Goal: Task Accomplishment & Management: Use online tool/utility

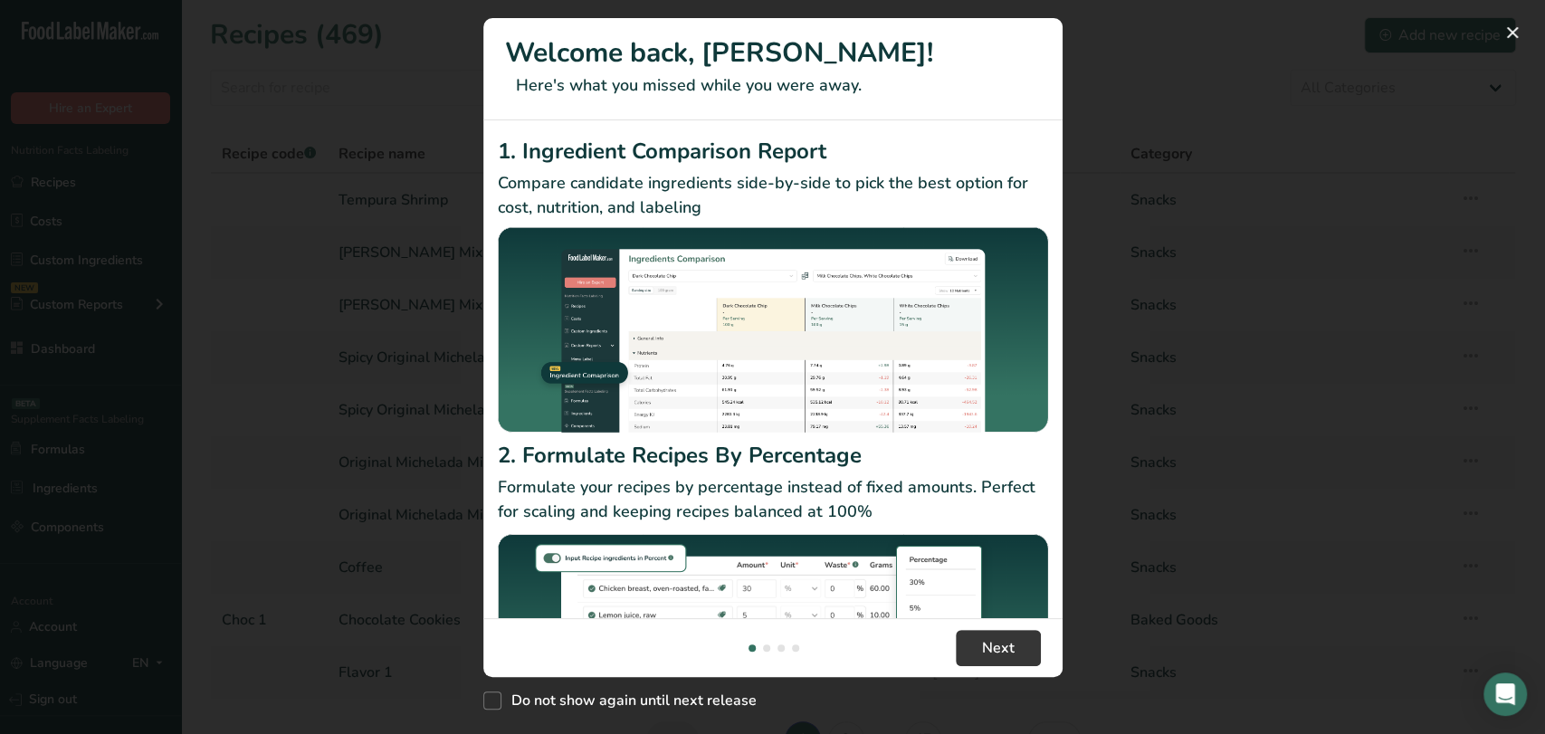
click at [485, 82] on header "Welcome back, [PERSON_NAME]! Here's what you missed while you were away." at bounding box center [772, 69] width 579 height 102
click at [445, 56] on div "New Features" at bounding box center [772, 367] width 1545 height 734
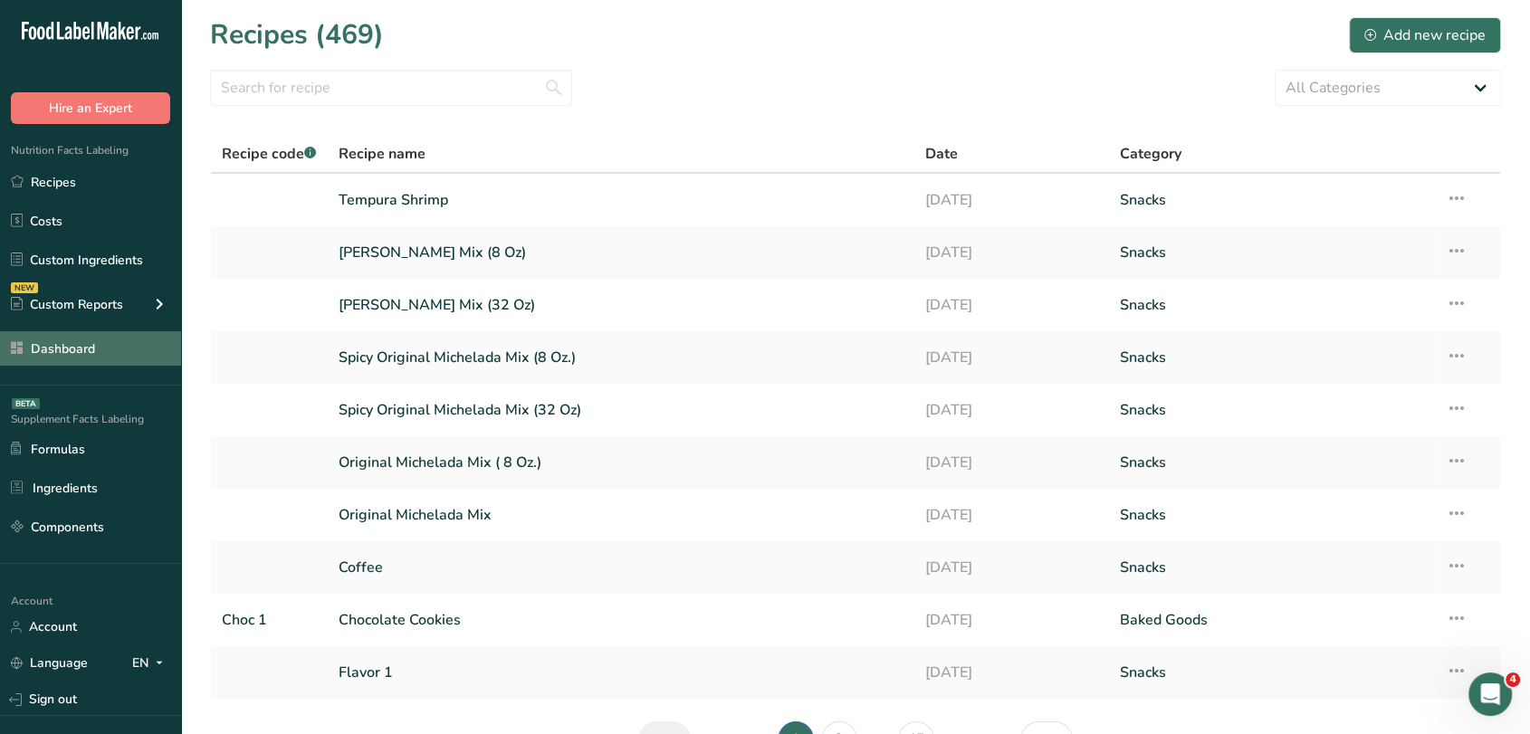
click at [94, 346] on link "Dashboard" at bounding box center [90, 348] width 181 height 34
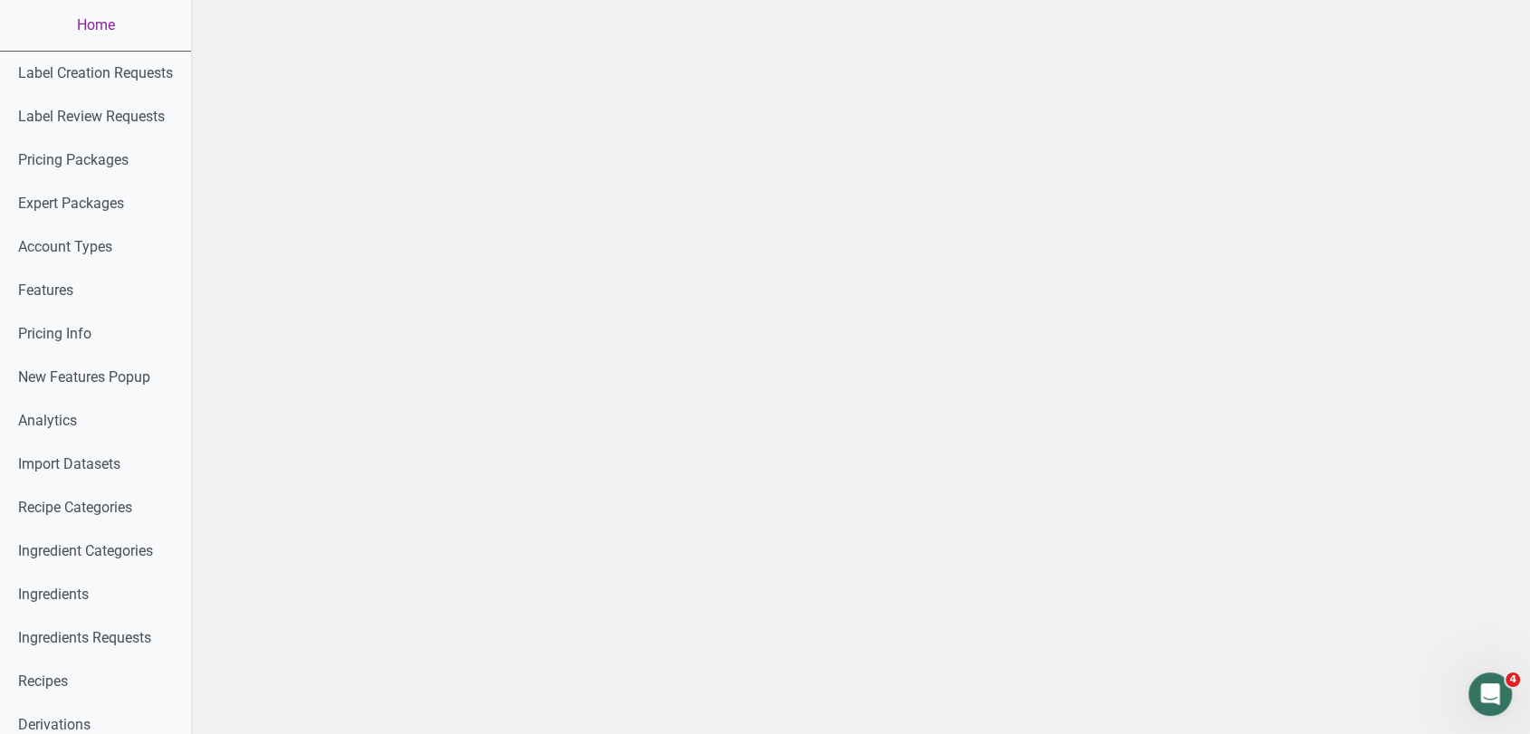
click at [87, 33] on link "Home" at bounding box center [95, 25] width 191 height 51
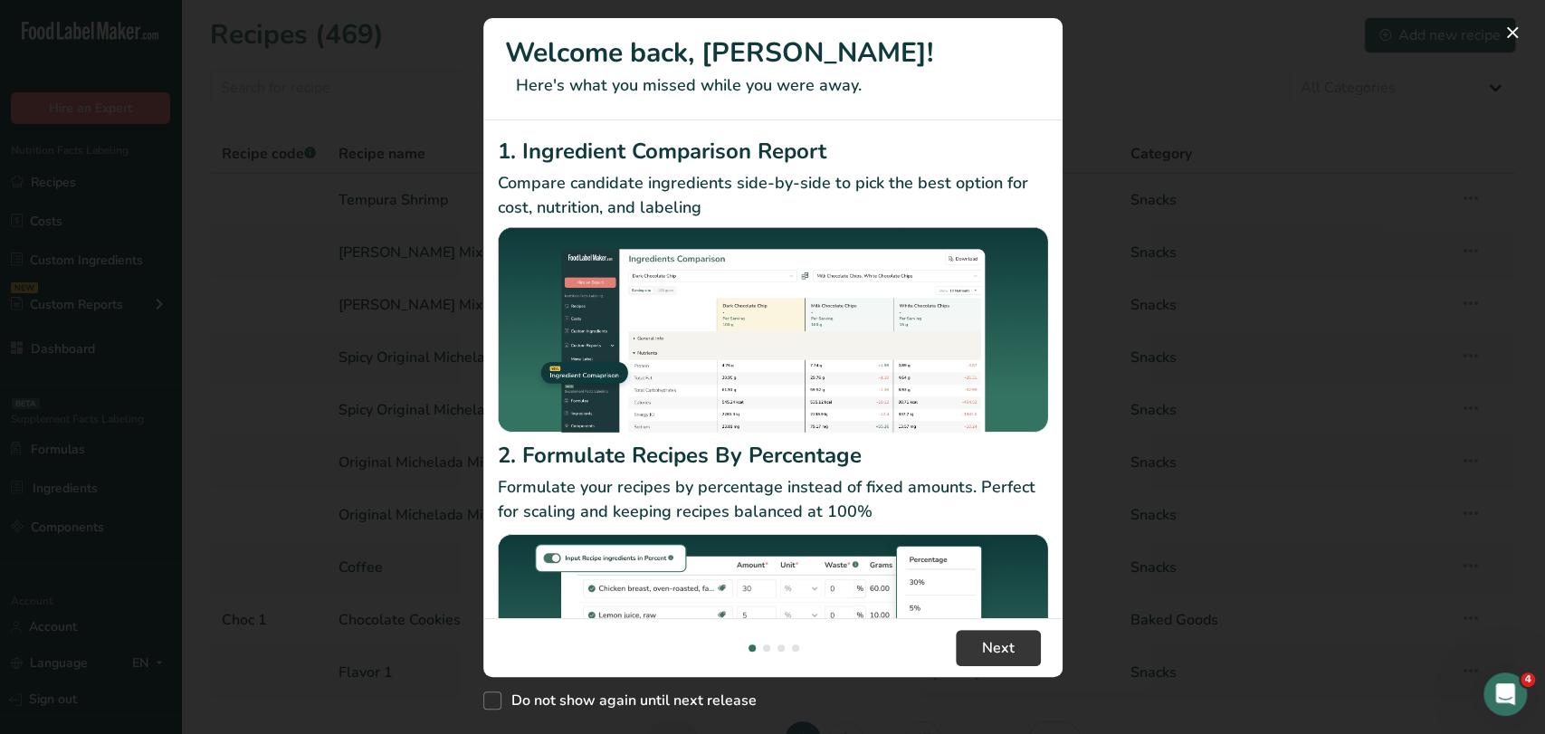
click at [397, 155] on div "New Features" at bounding box center [772, 367] width 1545 height 734
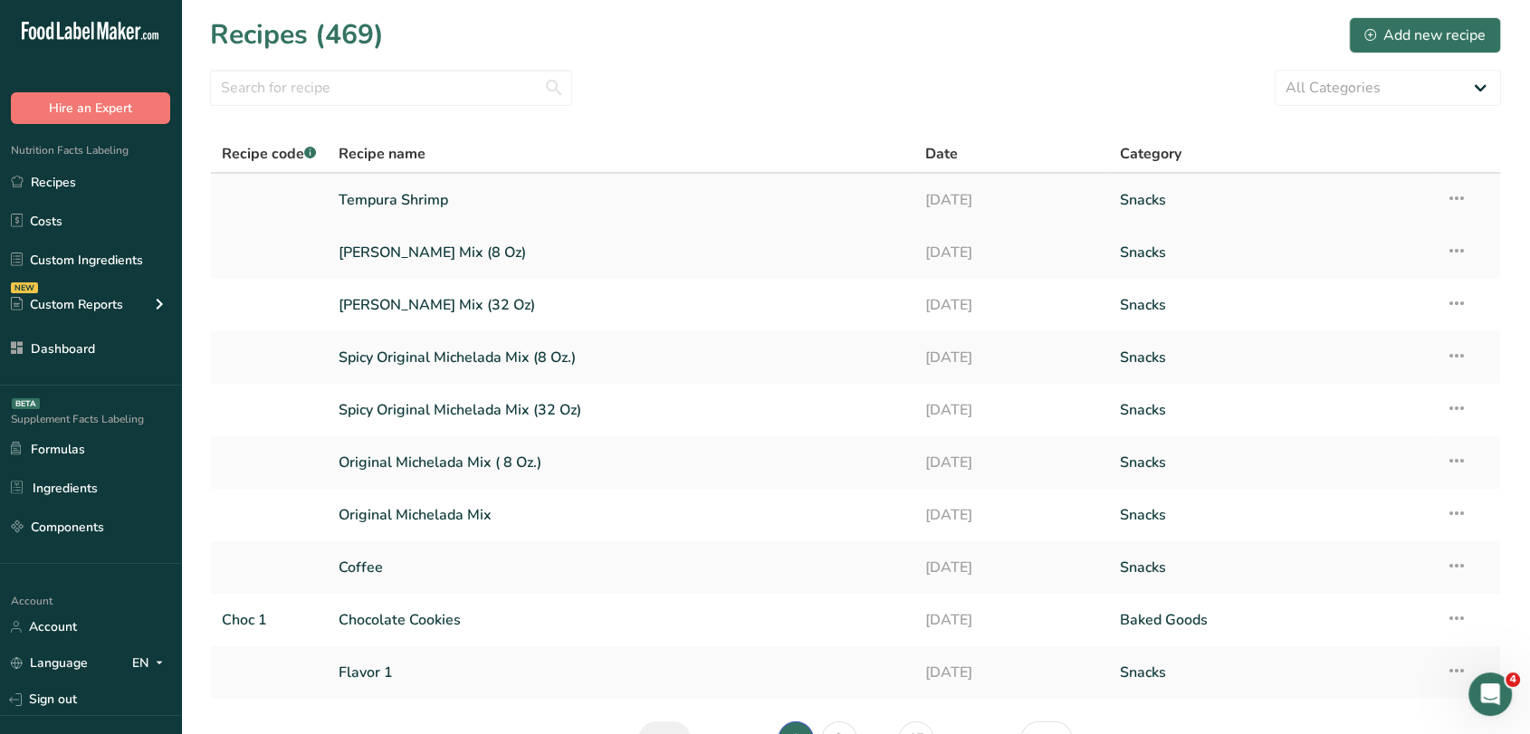
click at [411, 206] on link "Tempura Shrimp" at bounding box center [621, 200] width 565 height 38
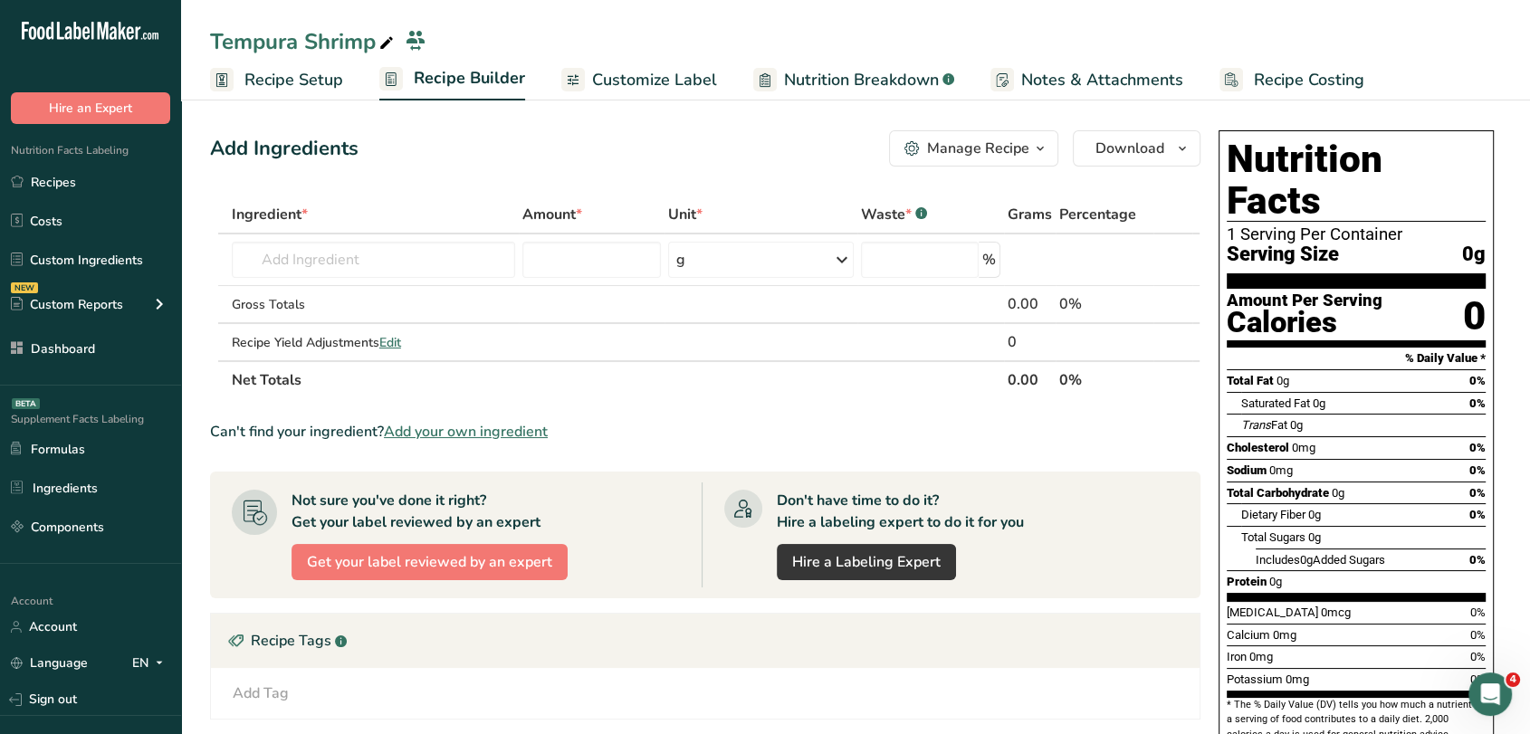
click at [619, 71] on span "Customize Label" at bounding box center [654, 80] width 125 height 24
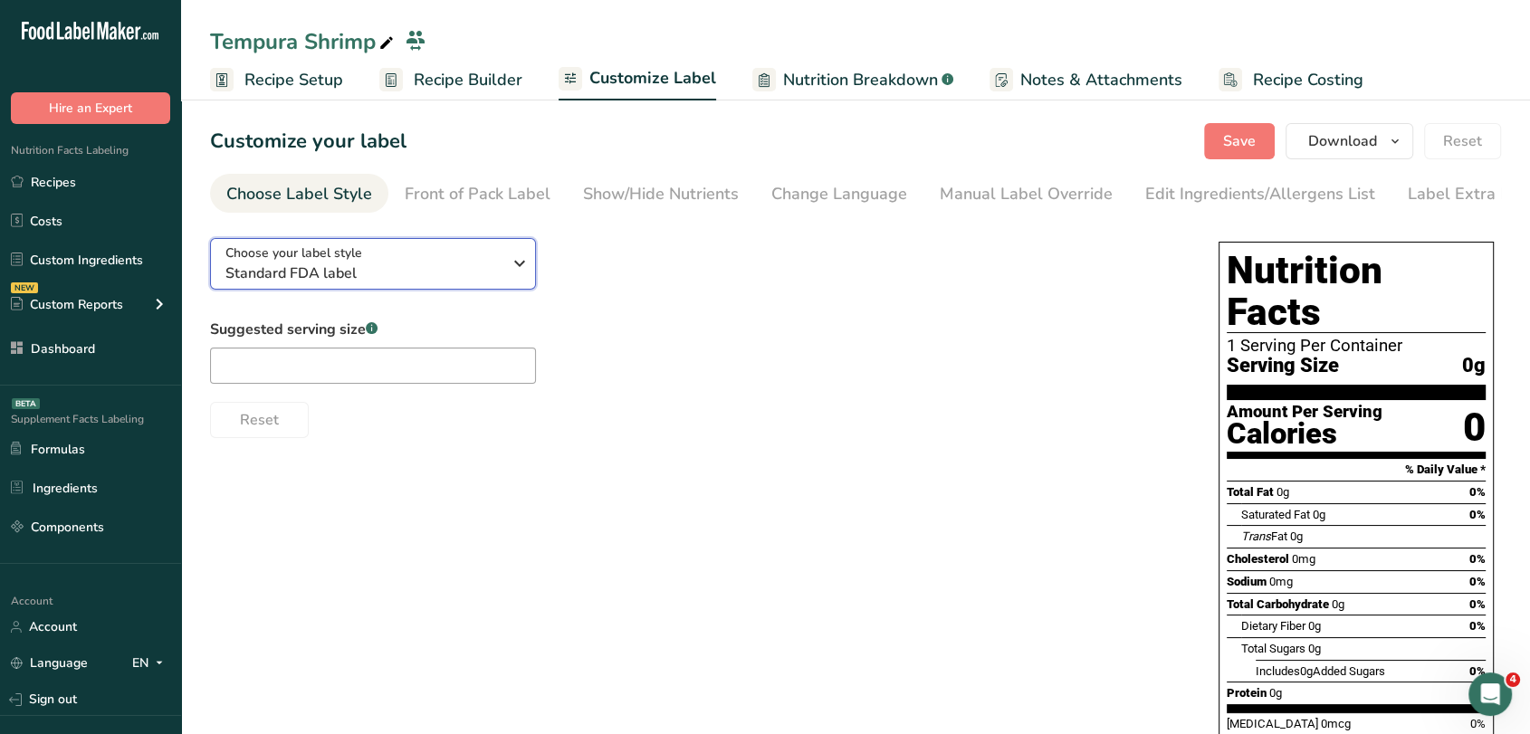
click at [513, 272] on icon "button" at bounding box center [520, 263] width 22 height 33
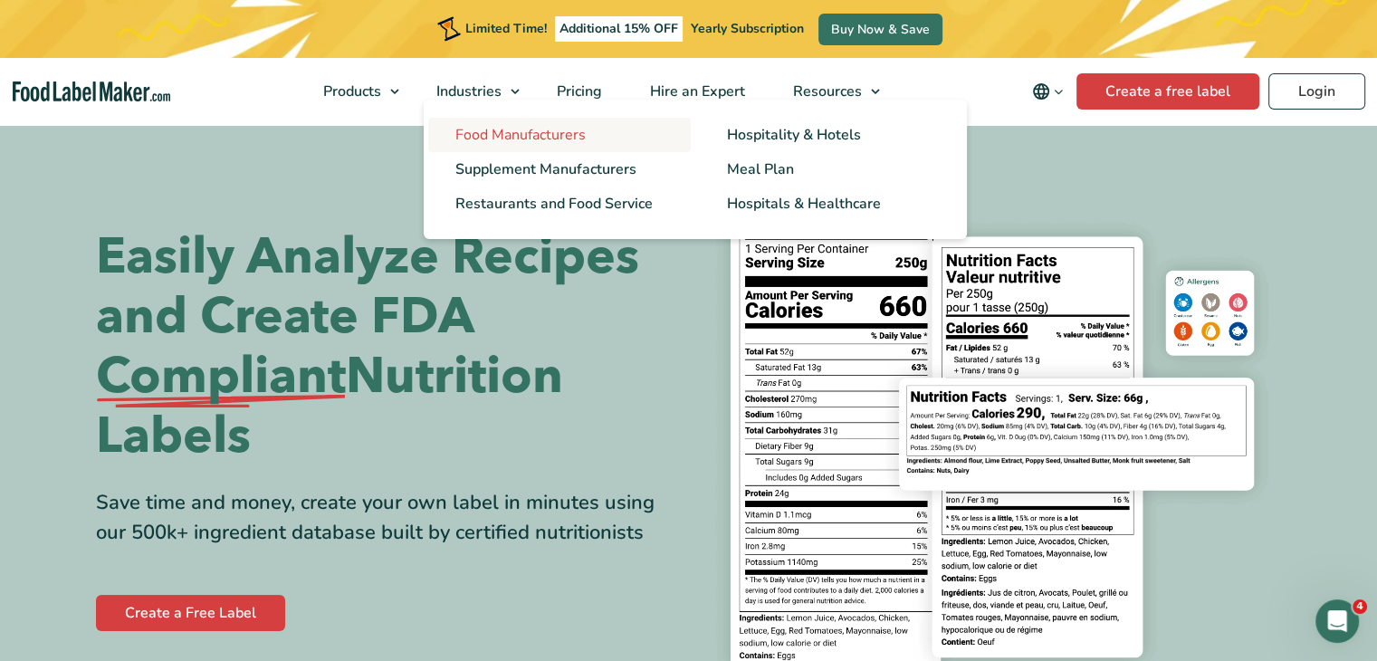
click at [596, 132] on link "Food Manufacturers" at bounding box center [559, 135] width 263 height 34
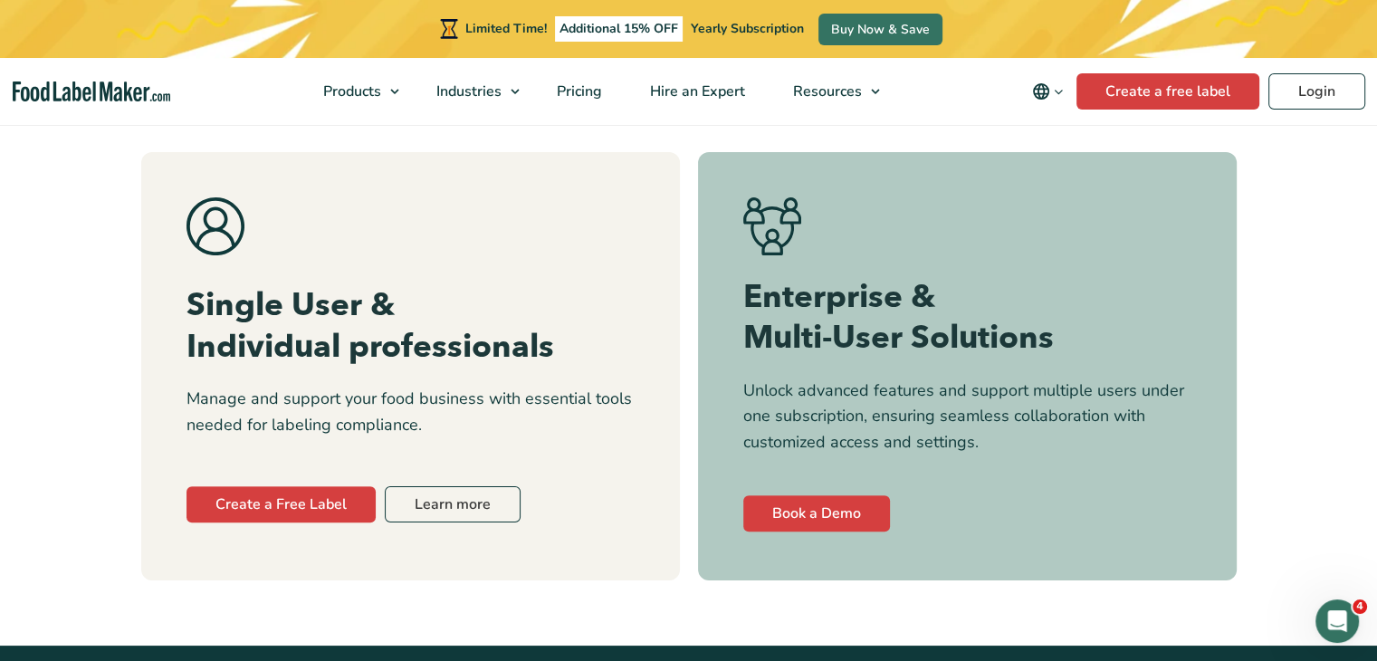
scroll to position [8016, 0]
